Goal: Task Accomplishment & Management: Manage account settings

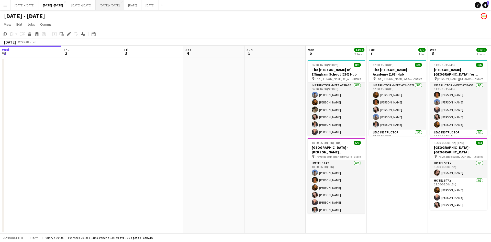
scroll to position [0, 185]
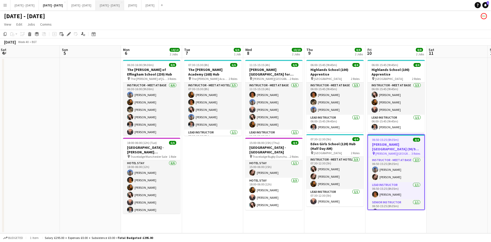
click at [122, 5] on button "[DATE] - [DATE] Close" at bounding box center [110, 5] width 28 height 10
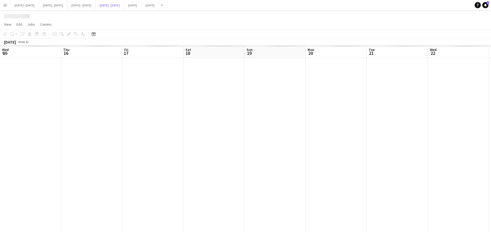
scroll to position [0, 196]
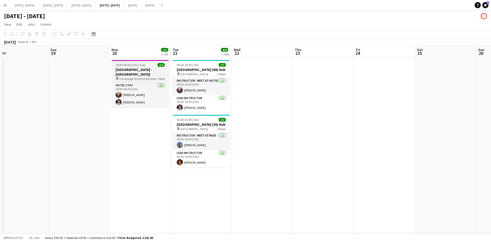
click at [149, 67] on app-job-card "18:00-06:00 (12h) (Tue) 2/2 [GEOGRAPHIC_DATA] - [GEOGRAPHIC_DATA] pin Travelodg…" at bounding box center [139, 83] width 57 height 47
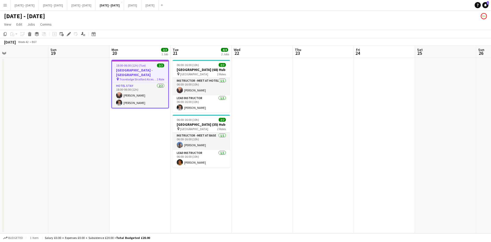
click at [151, 63] on app-job-card "18:00-06:00 (12h) (Tue) 2/2 [GEOGRAPHIC_DATA] - [GEOGRAPHIC_DATA] pin Travelodg…" at bounding box center [139, 84] width 57 height 48
click at [71, 32] on icon "Edit" at bounding box center [69, 34] width 4 height 4
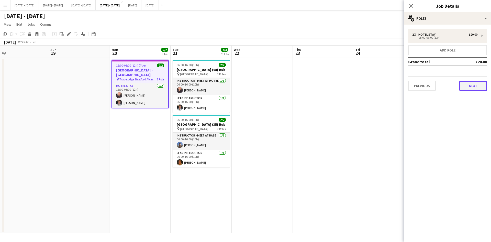
click at [467, 87] on button "Next" at bounding box center [473, 86] width 28 height 10
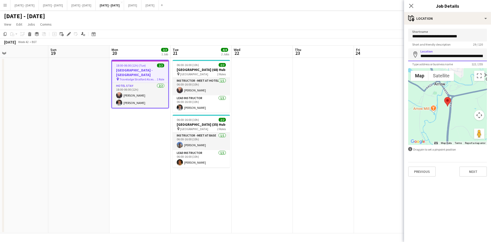
click at [476, 56] on input "**********" at bounding box center [447, 54] width 79 height 13
click at [447, 57] on input "**********" at bounding box center [447, 54] width 79 height 13
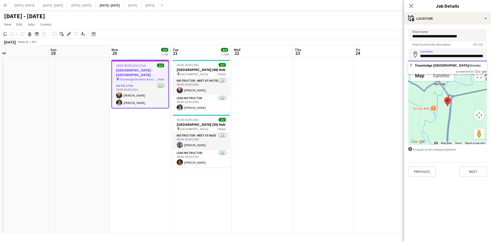
scroll to position [0, 0]
click at [62, 7] on button "[DATE] - [DATE] Close" at bounding box center [53, 5] width 28 height 10
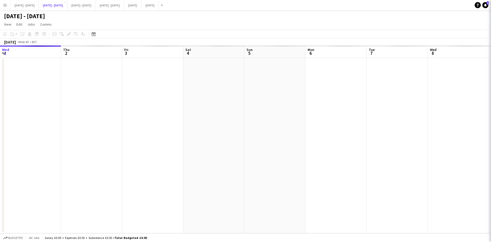
scroll to position [0, 185]
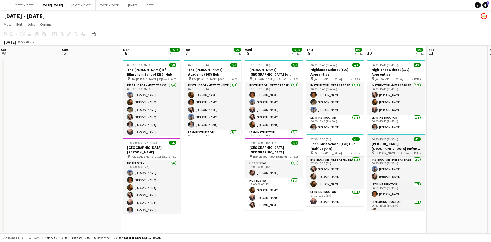
click at [400, 139] on div "06:50-15:25 (8h35m) 4/4" at bounding box center [395, 139] width 57 height 4
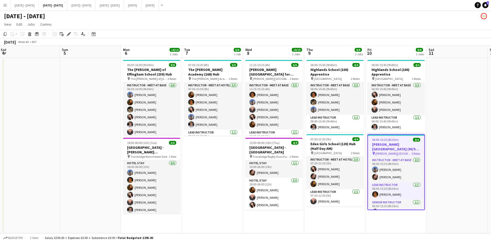
click at [400, 139] on div "06:50-15:25 (8h35m) 4/4" at bounding box center [396, 140] width 56 height 4
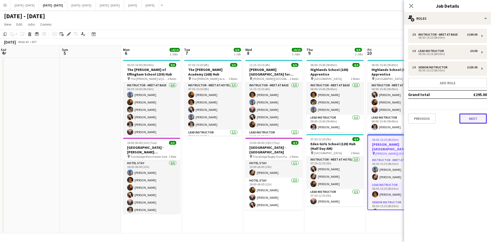
click at [468, 118] on button "Next" at bounding box center [473, 118] width 28 height 10
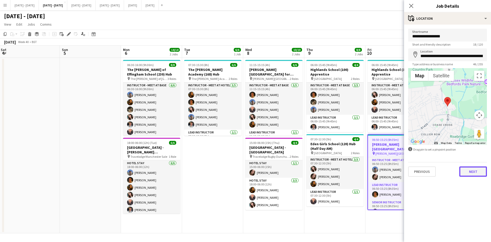
click at [471, 172] on button "Next" at bounding box center [473, 171] width 28 height 10
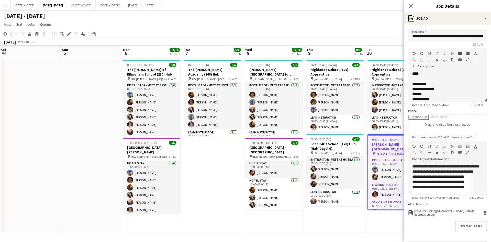
scroll to position [12, 0]
click at [483, 212] on icon at bounding box center [484, 210] width 3 height 1
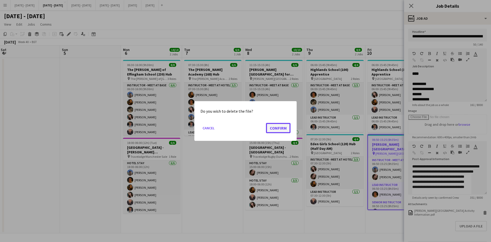
click at [277, 124] on button "Confirm" at bounding box center [278, 128] width 25 height 10
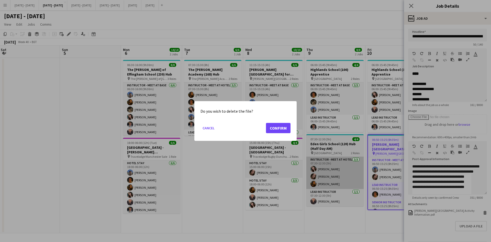
scroll to position [0, 0]
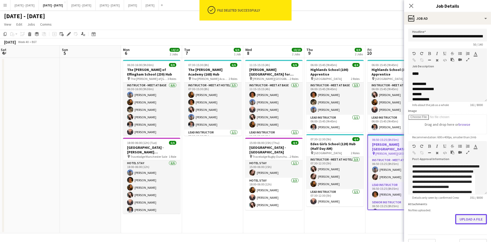
click at [465, 223] on button "Upload a file" at bounding box center [471, 219] width 32 height 10
click at [411, 6] on icon at bounding box center [411, 5] width 5 height 5
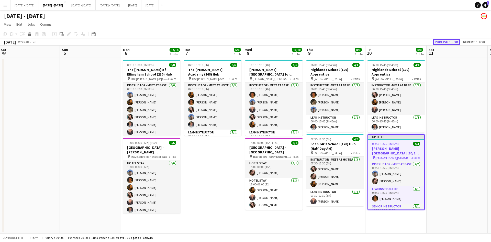
click at [443, 41] on button "Publish 1 job" at bounding box center [446, 42] width 27 height 7
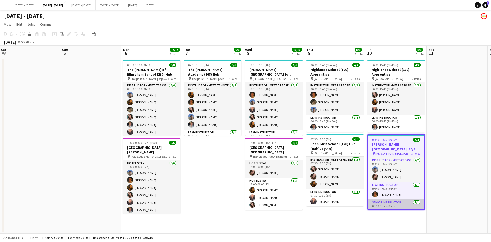
click at [391, 202] on app-card-role "Senior Instructor [DATE] 06:50-15:25 (8h35m) [PERSON_NAME]" at bounding box center [396, 207] width 56 height 17
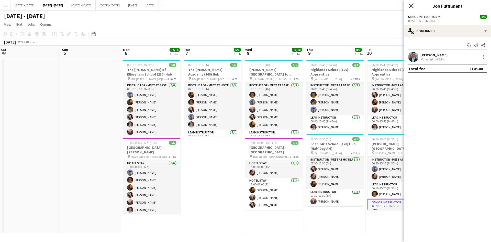
click at [411, 6] on icon at bounding box center [411, 5] width 5 height 5
